Goal: Understand process/instructions

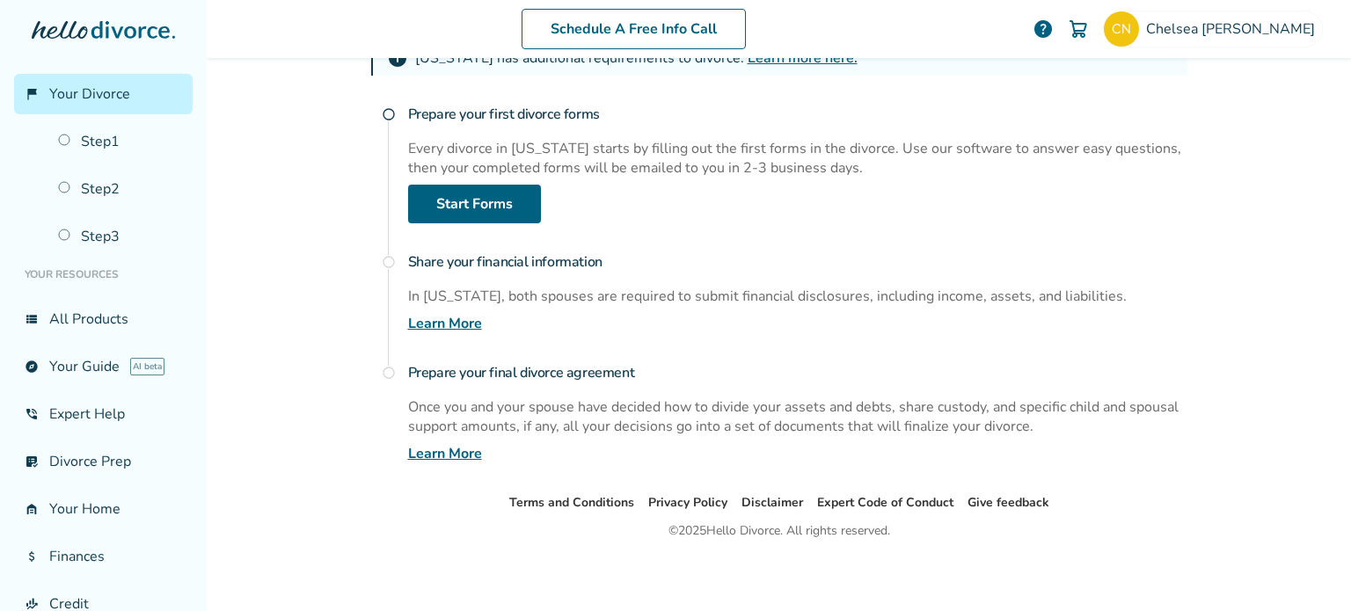
scroll to position [315, 0]
click at [109, 195] on link "Step 2" at bounding box center [120, 189] width 145 height 40
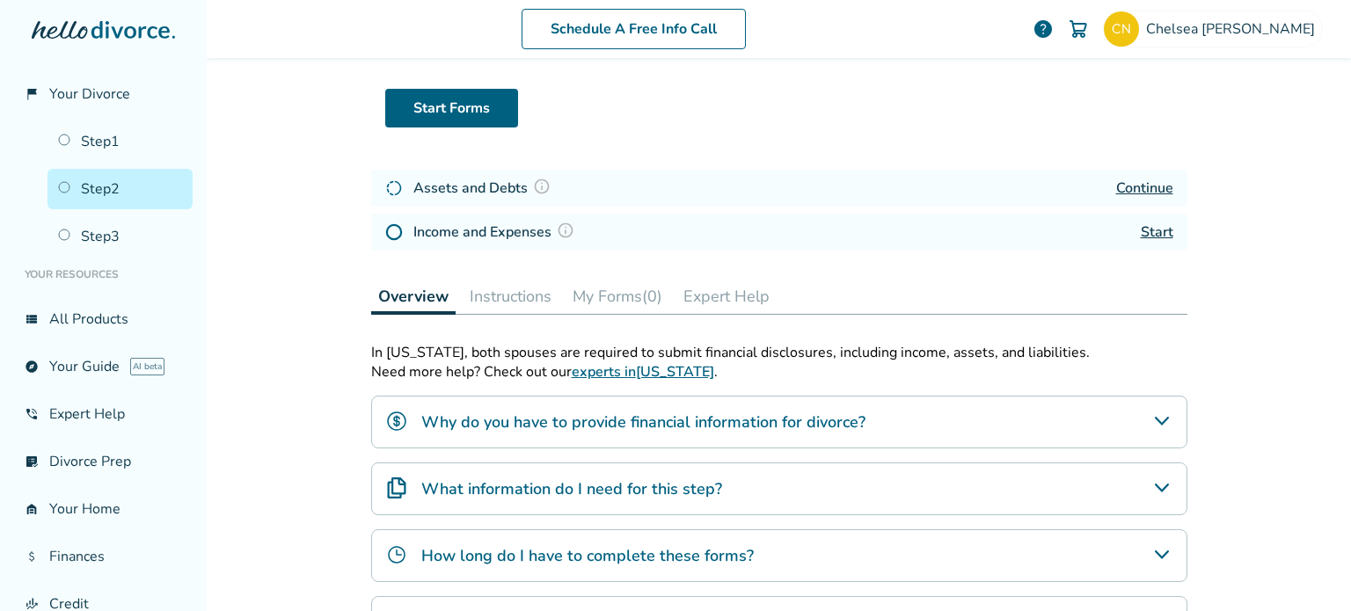
scroll to position [109, 0]
click at [1126, 183] on link "Continue" at bounding box center [1144, 188] width 57 height 19
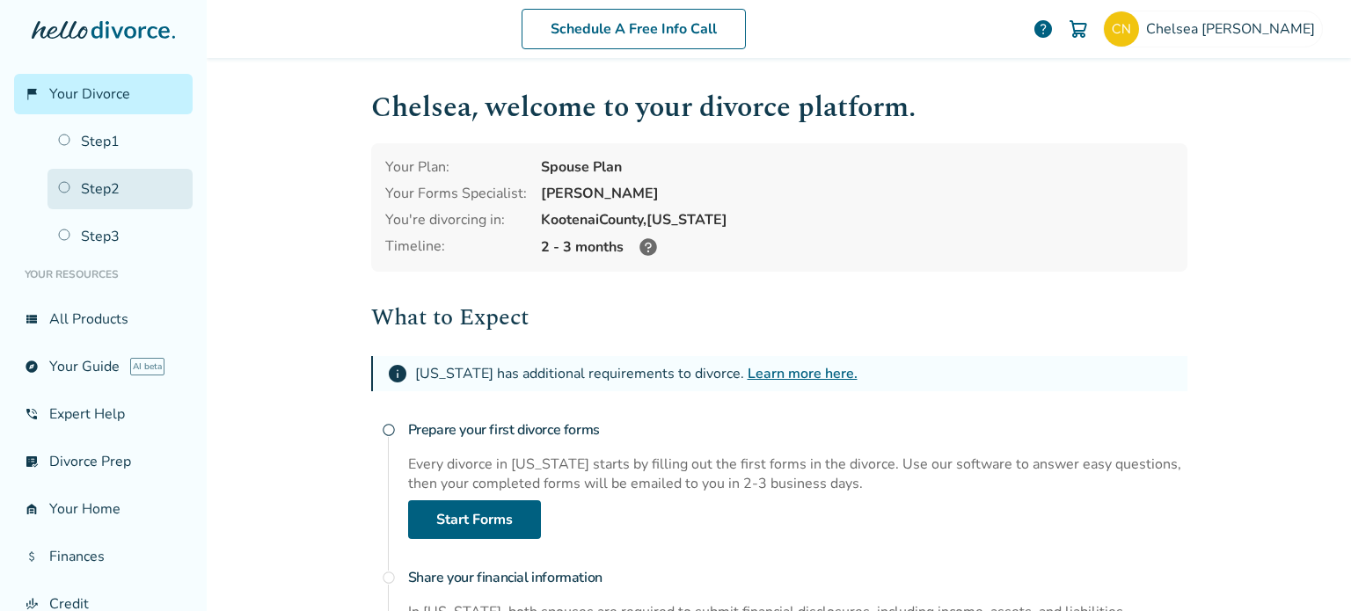
click at [128, 194] on link "Step 2" at bounding box center [120, 189] width 145 height 40
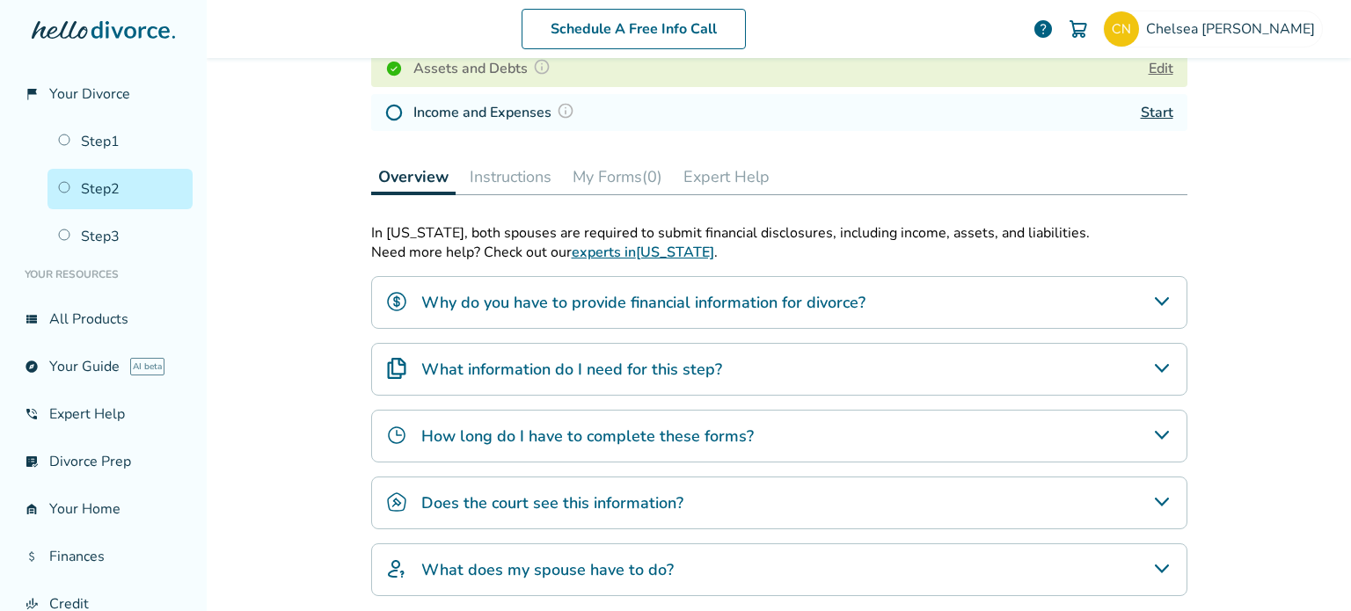
scroll to position [69, 0]
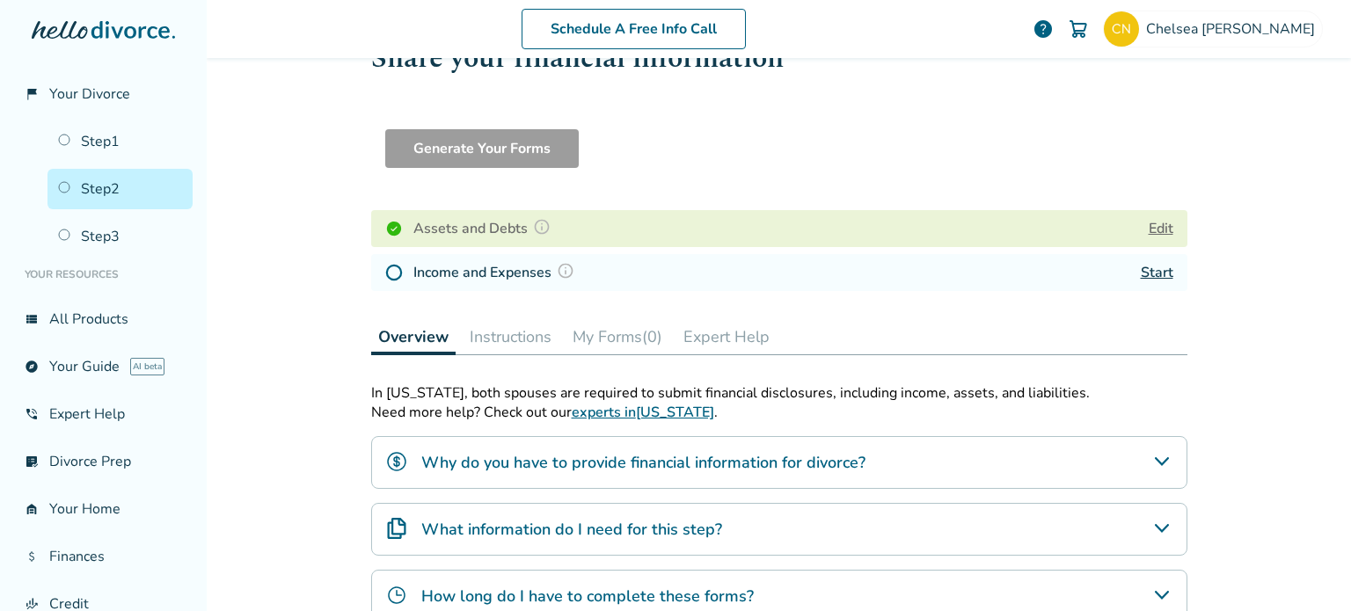
click at [1141, 274] on link "Start" at bounding box center [1157, 272] width 33 height 19
